Goal: Connect with others: Connect with others

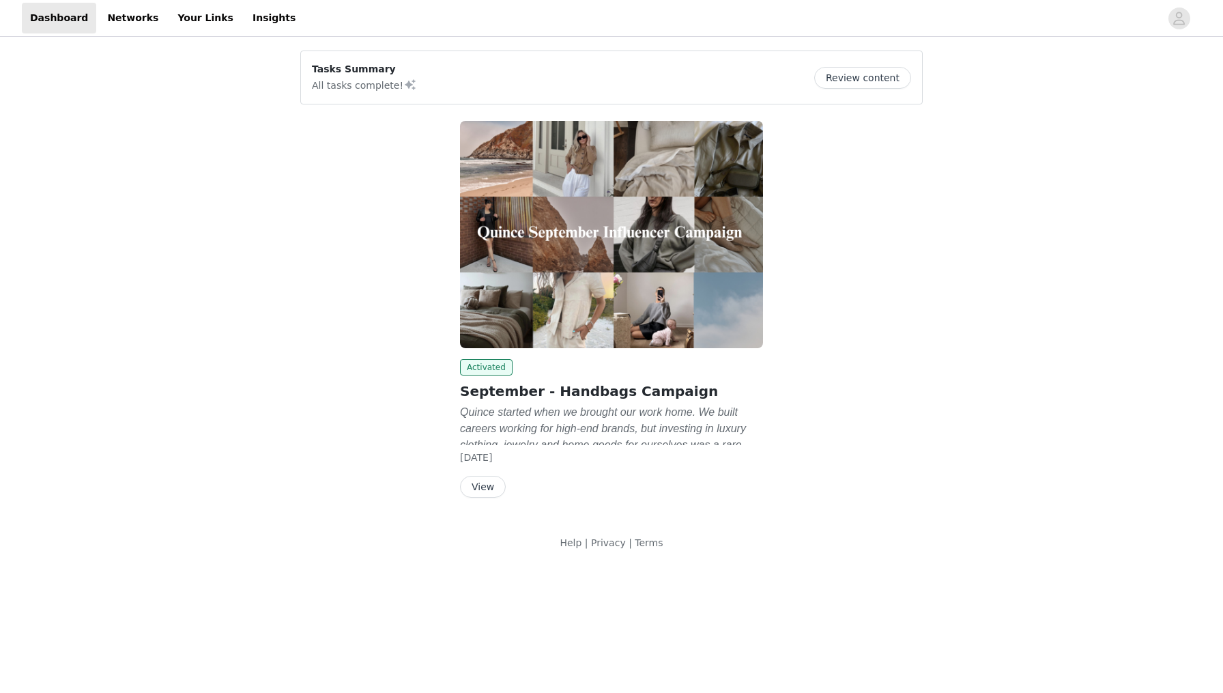
click at [866, 69] on button "Review content" at bounding box center [862, 78] width 97 height 22
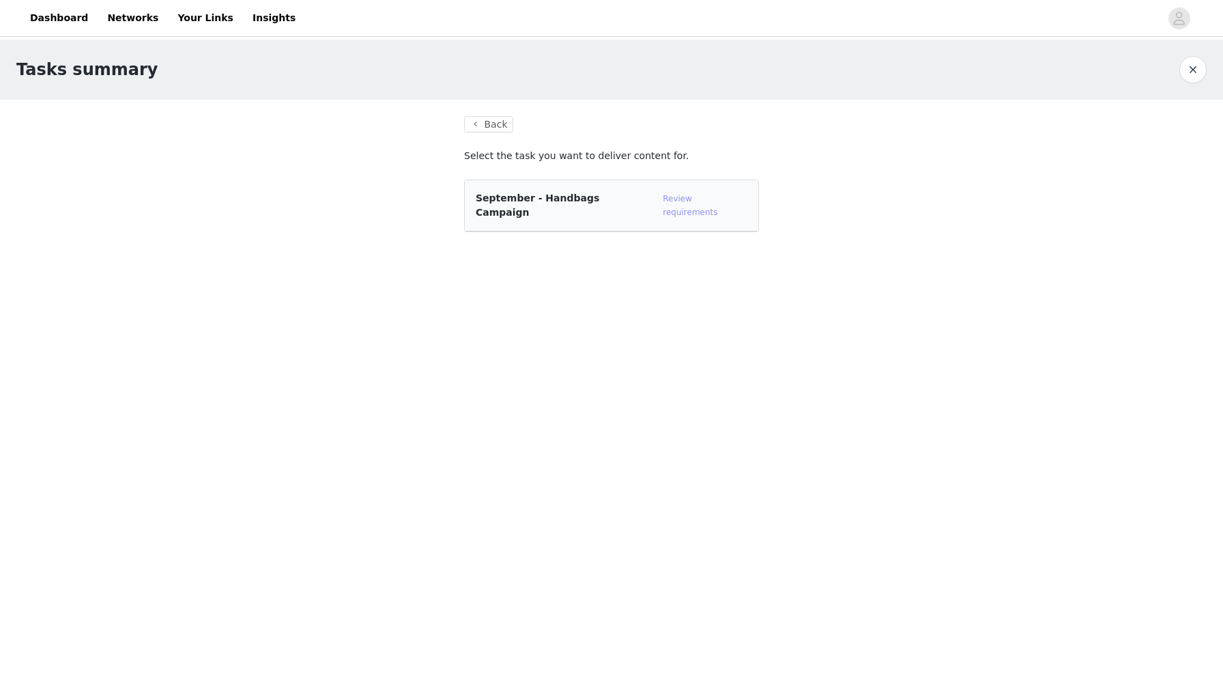
click at [717, 203] on link "Review requirements" at bounding box center [690, 205] width 55 height 23
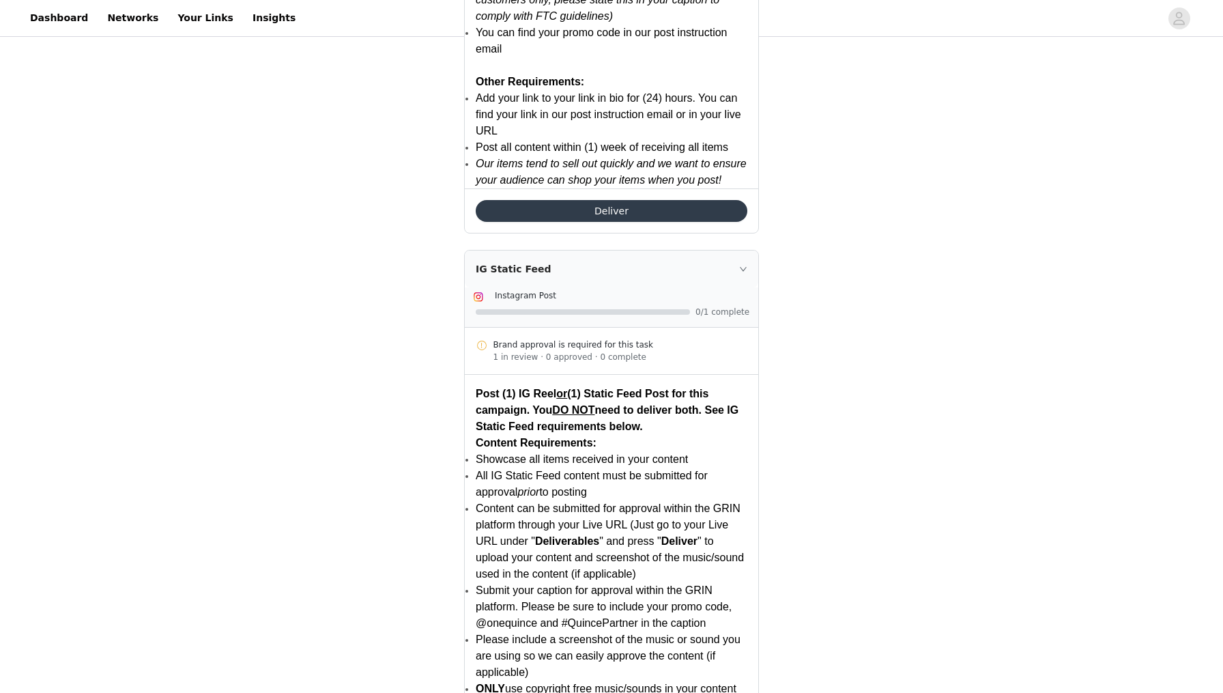
scroll to position [2049, 0]
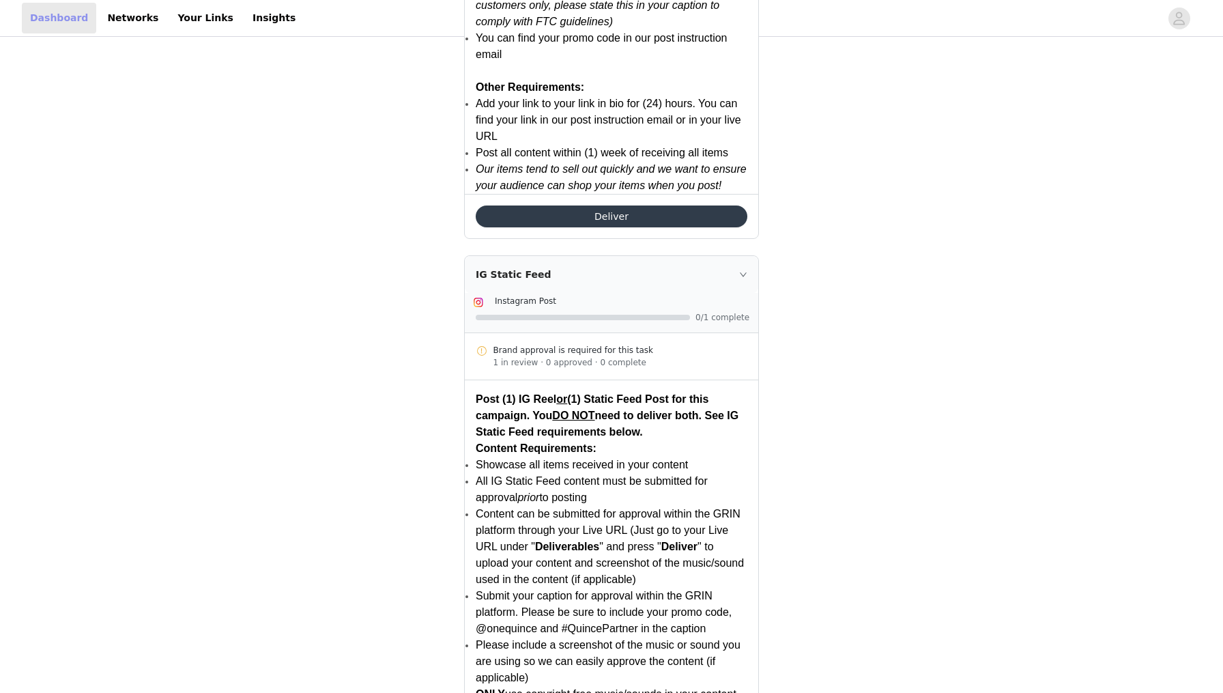
click at [40, 19] on link "Dashboard" at bounding box center [59, 18] width 74 height 31
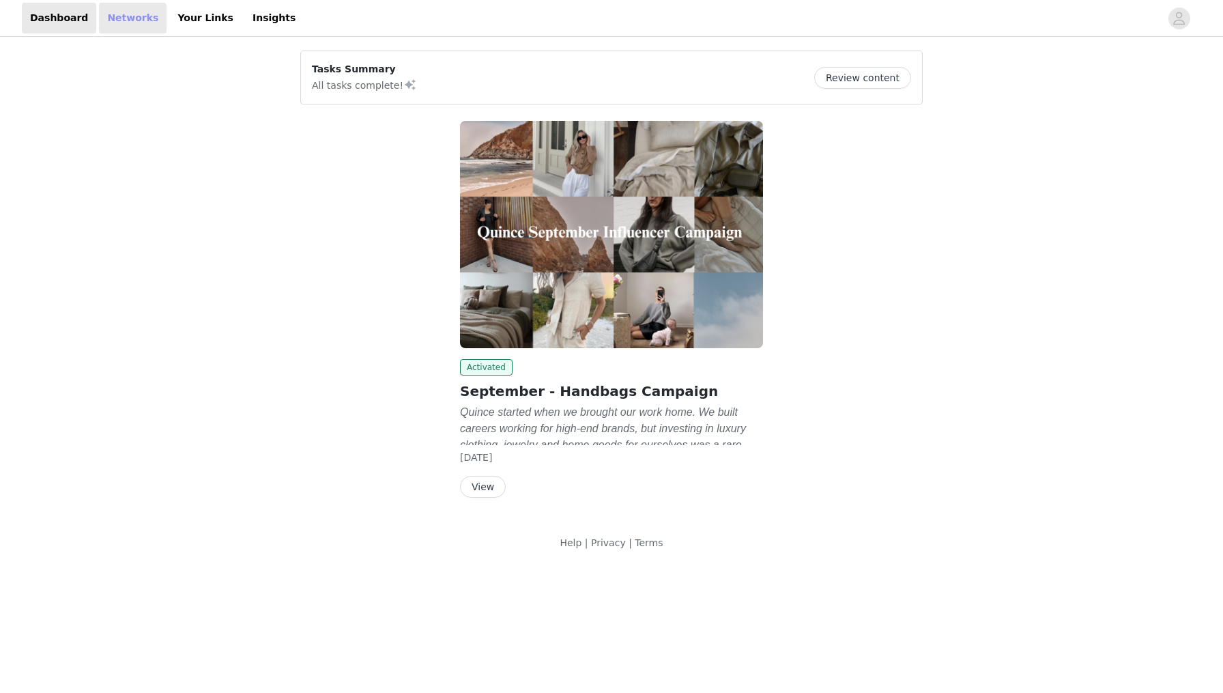
click at [111, 16] on link "Networks" at bounding box center [133, 18] width 68 height 31
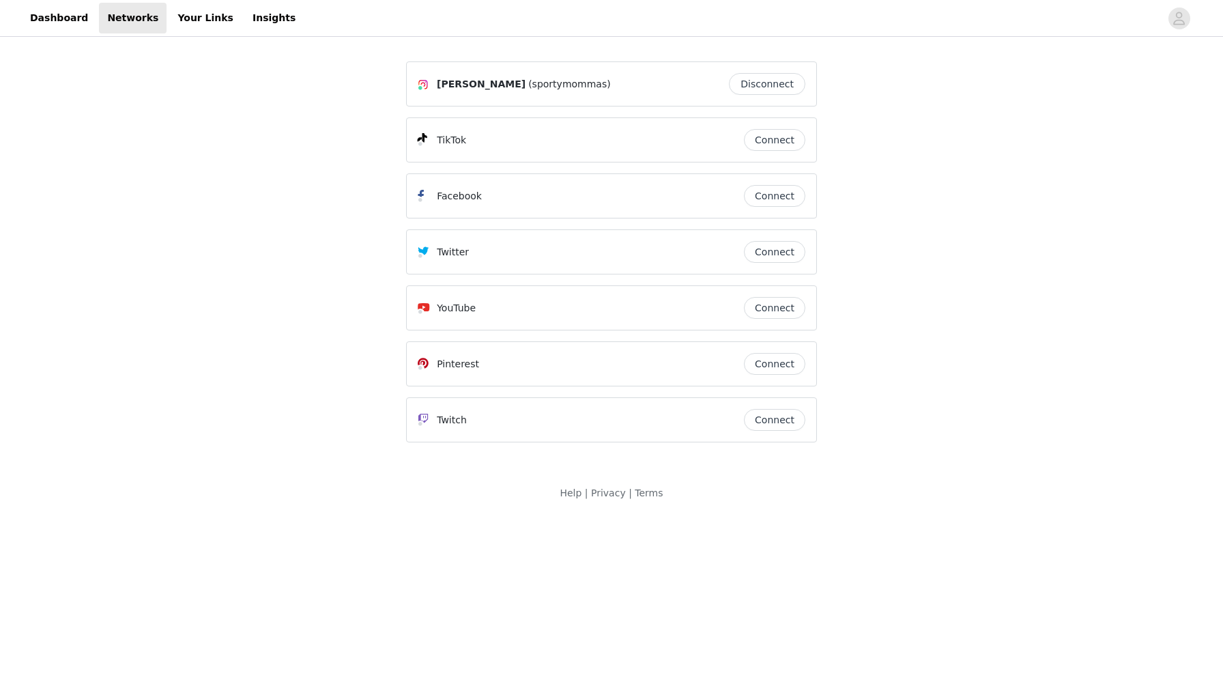
click at [789, 141] on button "Connect" at bounding box center [774, 140] width 61 height 22
